Goal: Information Seeking & Learning: Learn about a topic

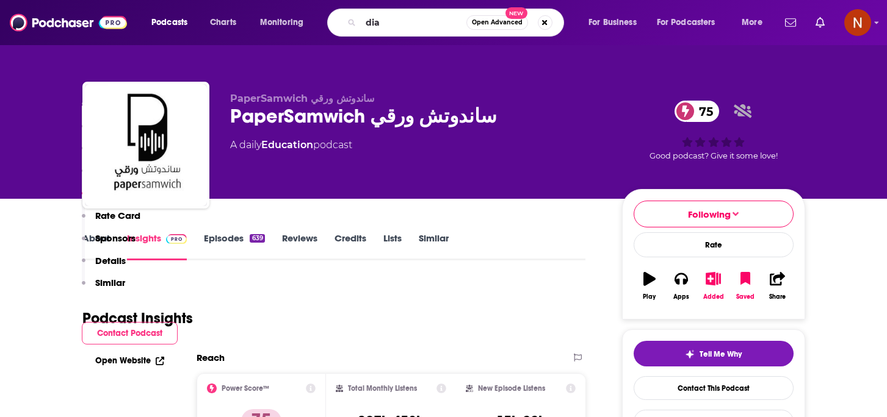
scroll to position [1018, 0]
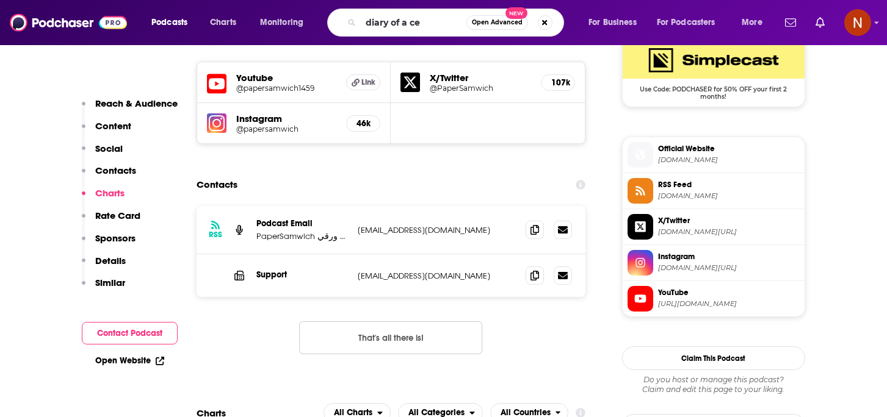
type input "diary of a ceo"
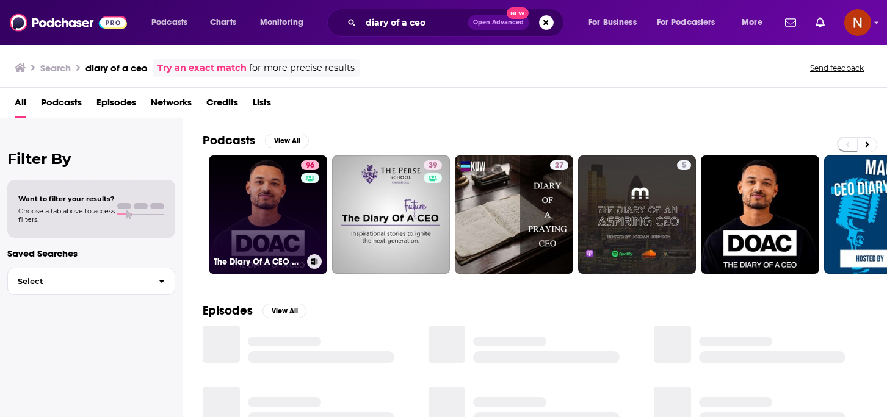
click at [242, 264] on h3 "The Diary Of A CEO with [PERSON_NAME]" at bounding box center [258, 262] width 88 height 10
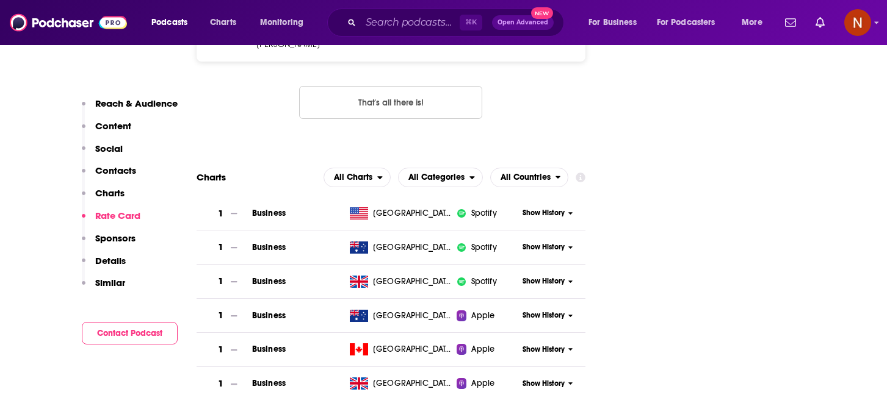
scroll to position [1497, 0]
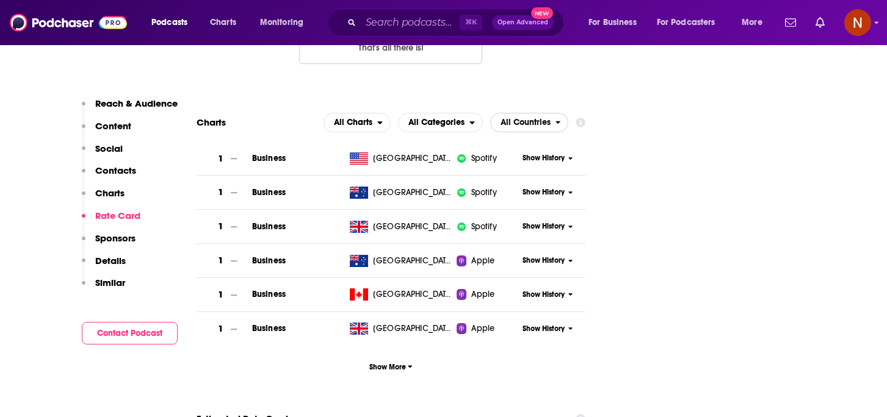
click at [533, 118] on span "All Countries" at bounding box center [525, 122] width 50 height 9
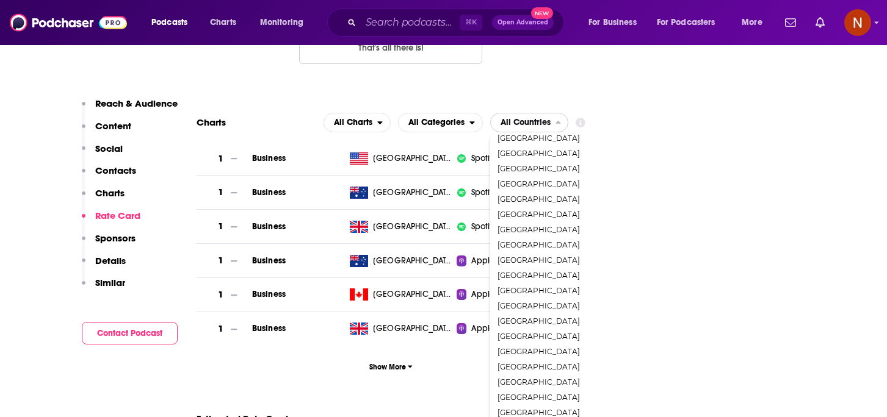
scroll to position [2189, 0]
click at [537, 287] on span "[GEOGRAPHIC_DATA]" at bounding box center [581, 290] width 168 height 7
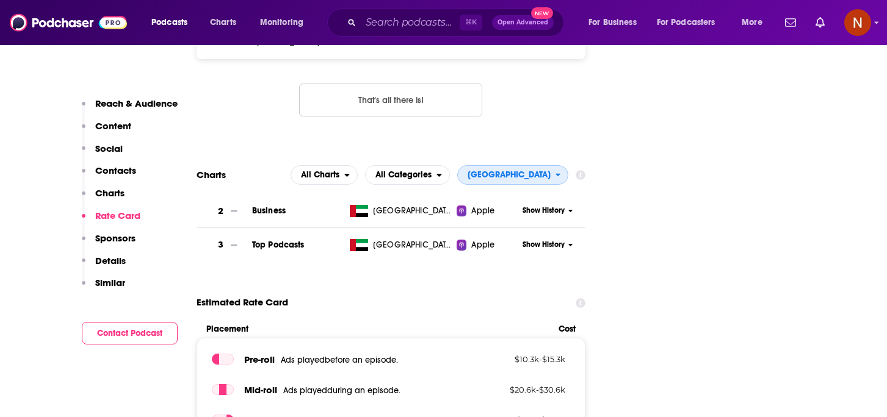
scroll to position [1443, 0]
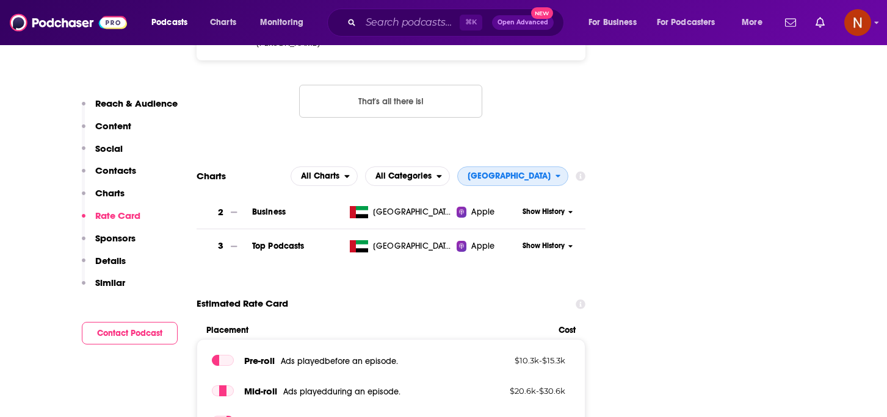
click at [544, 166] on span "[GEOGRAPHIC_DATA]" at bounding box center [507, 176] width 98 height 21
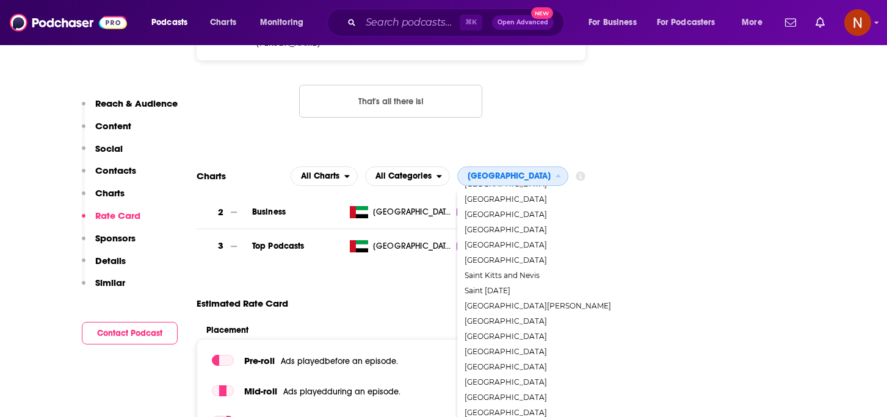
scroll to position [1751, 0]
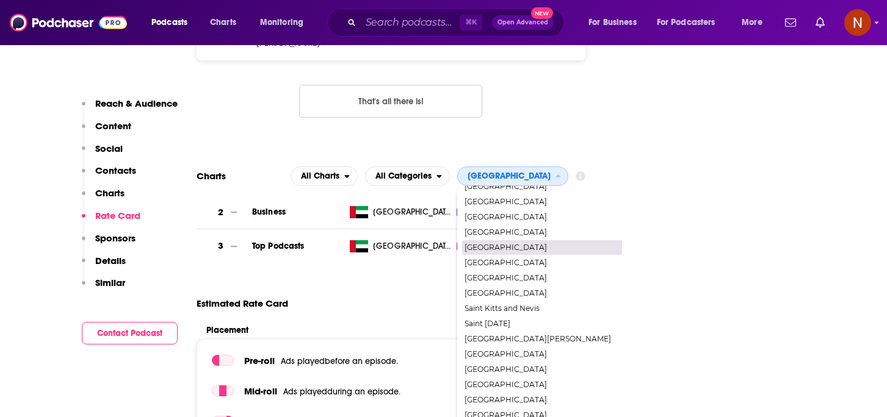
click at [504, 244] on span "[GEOGRAPHIC_DATA]" at bounding box center [548, 247] width 168 height 7
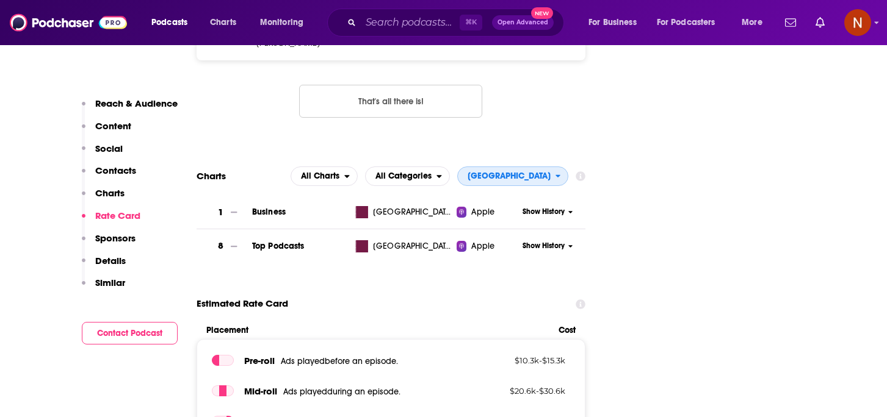
click at [540, 172] on span "[GEOGRAPHIC_DATA]" at bounding box center [509, 176] width 83 height 9
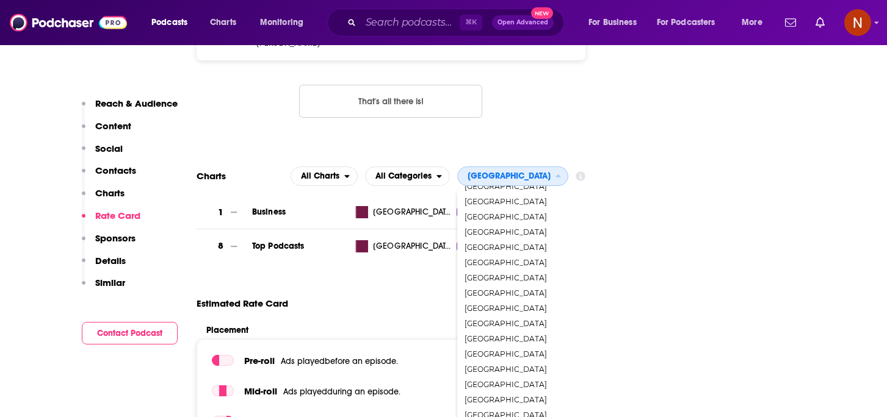
scroll to position [200, 0]
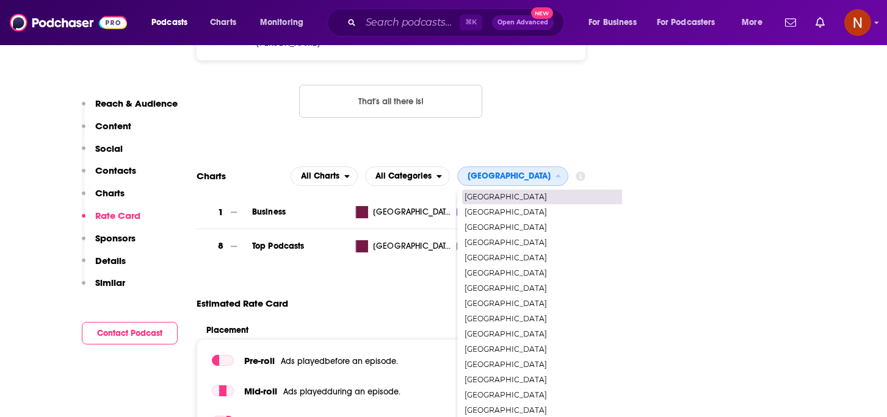
click at [572, 190] on div "[GEOGRAPHIC_DATA]" at bounding box center [549, 197] width 175 height 15
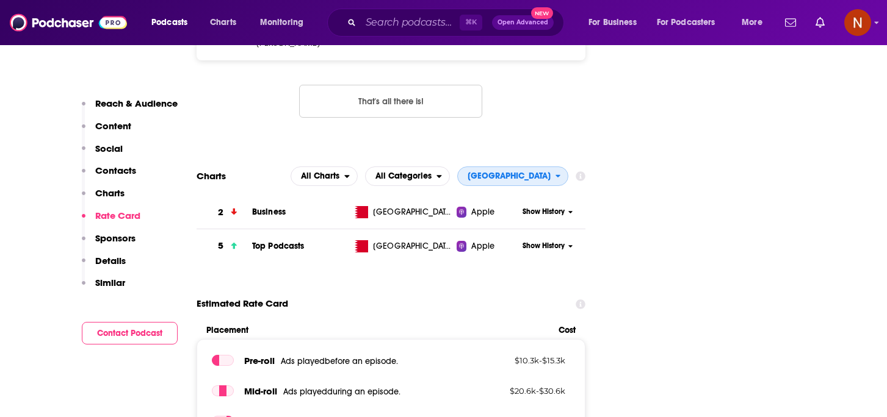
click at [558, 167] on button "[GEOGRAPHIC_DATA]" at bounding box center [513, 177] width 112 height 20
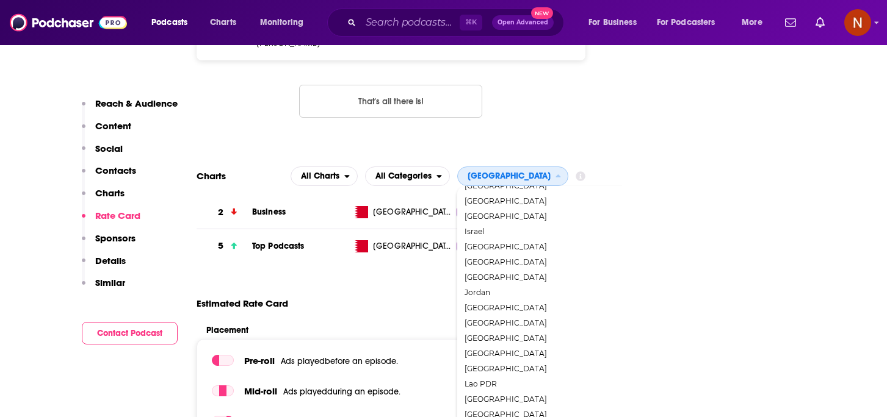
scroll to position [1026, 0]
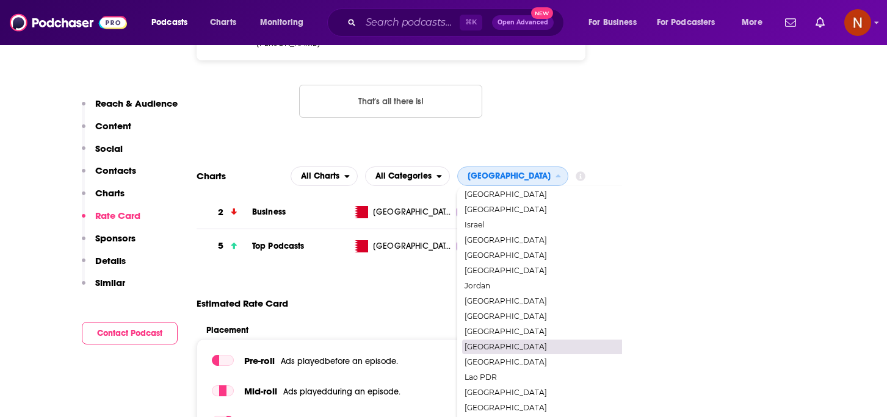
click at [537, 344] on span "[GEOGRAPHIC_DATA]" at bounding box center [548, 347] width 168 height 7
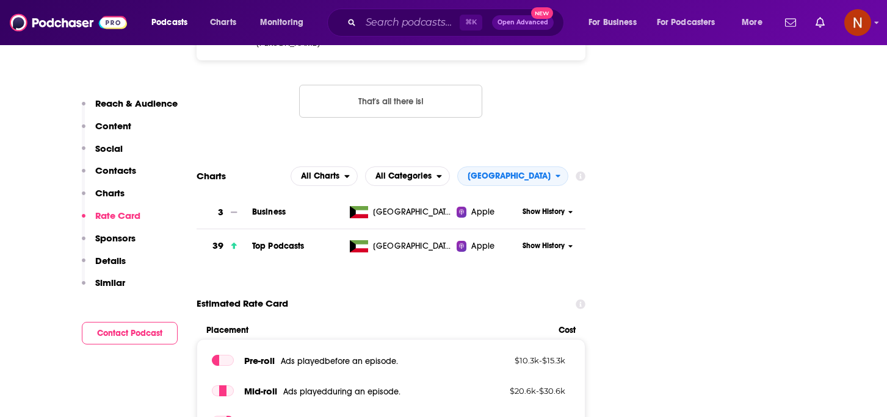
click at [535, 167] on section "Charts All Charts All Categories [GEOGRAPHIC_DATA] 3 Business [GEOGRAPHIC_DATA]…" at bounding box center [391, 215] width 389 height 97
click at [533, 166] on span "[GEOGRAPHIC_DATA]" at bounding box center [507, 176] width 98 height 21
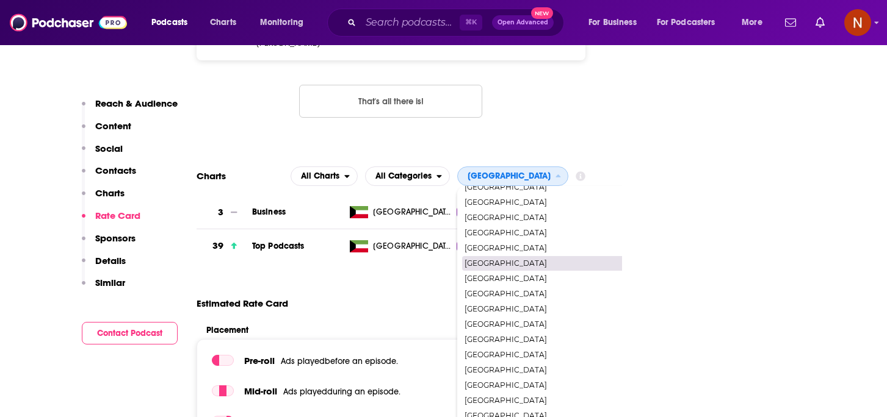
scroll to position [186, 0]
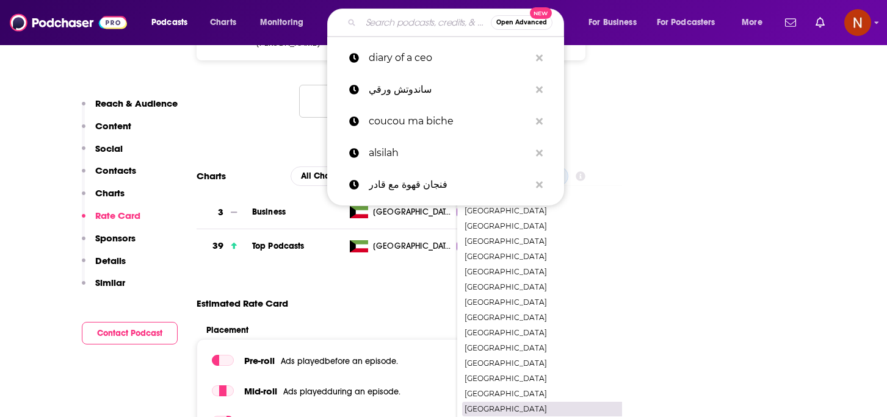
click at [410, 20] on input "Search podcasts, credits, & more..." at bounding box center [426, 23] width 130 height 20
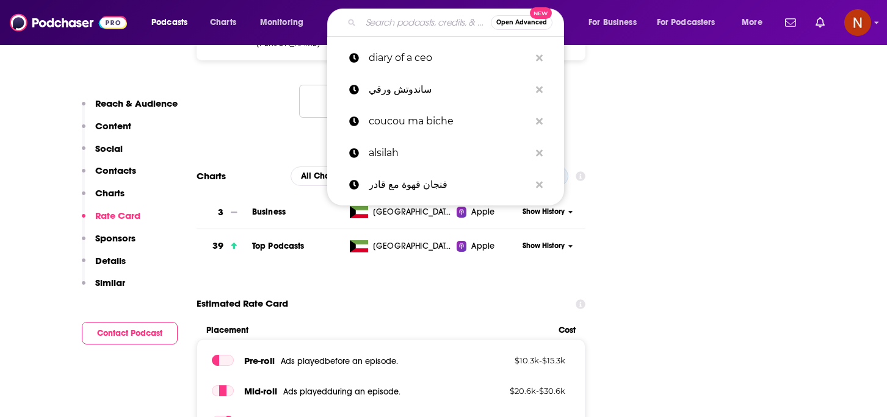
paste input "كنبة السبت"
type input "كنبة السبت"
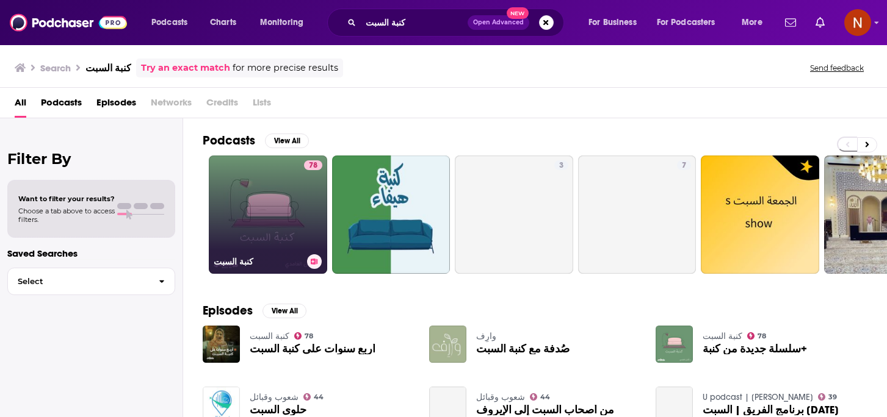
click at [231, 262] on h3 "كنبة السبت" at bounding box center [258, 262] width 88 height 10
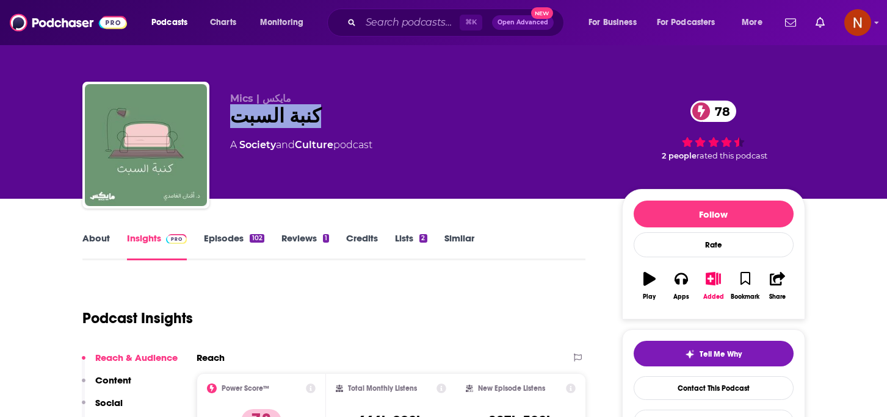
drag, startPoint x: 289, startPoint y: 120, endPoint x: 226, endPoint y: 121, distance: 62.9
click at [226, 121] on div "Mics | [PERSON_NAME] السبت 78 A Society and Culture podcast 78 2 people rated t…" at bounding box center [443, 148] width 723 height 132
copy h2 "كنبة السبت"
